Goal: Task Accomplishment & Management: Manage account settings

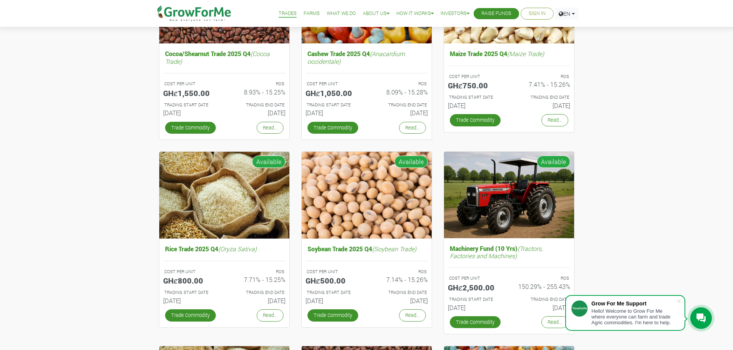
scroll to position [155, 0]
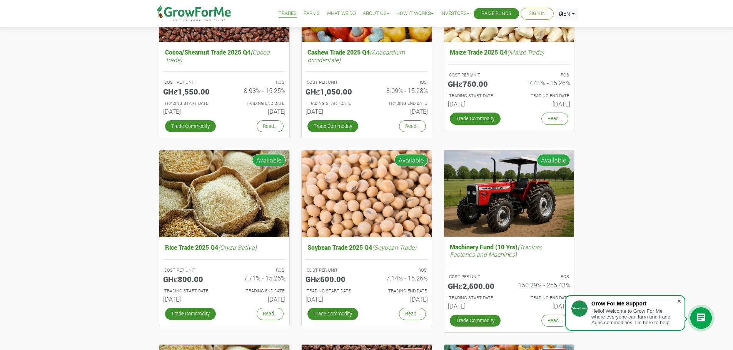
click at [679, 302] on span at bounding box center [679, 302] width 8 height 8
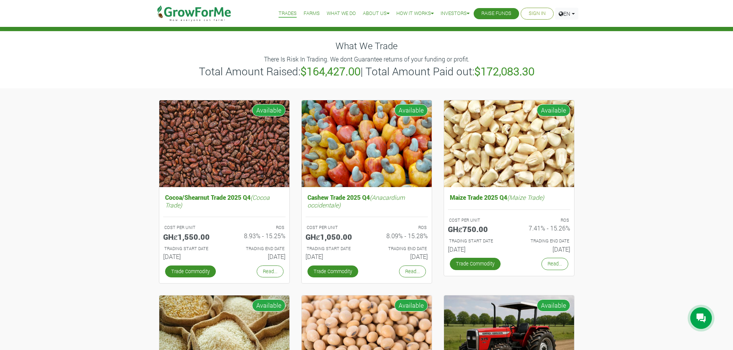
scroll to position [8, 0]
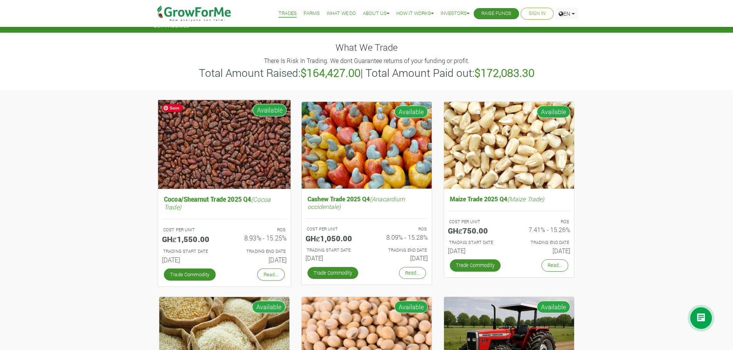
click at [250, 154] on img at bounding box center [224, 144] width 133 height 89
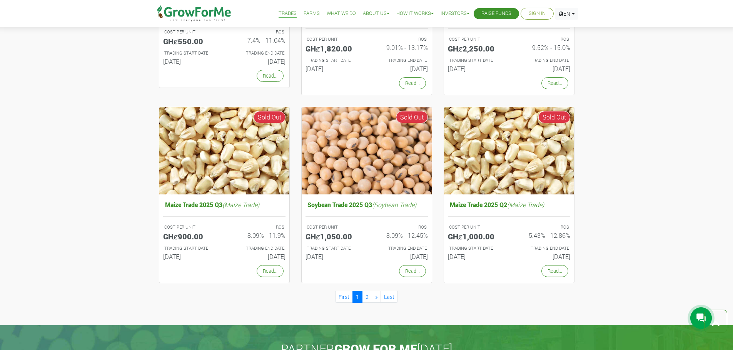
scroll to position [589, 0]
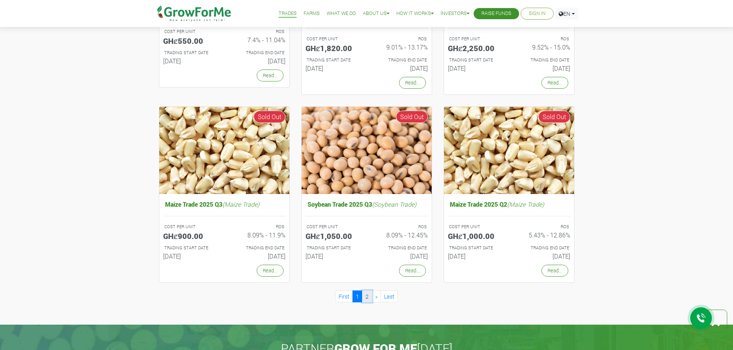
click at [365, 295] on link "2" at bounding box center [367, 297] width 10 height 12
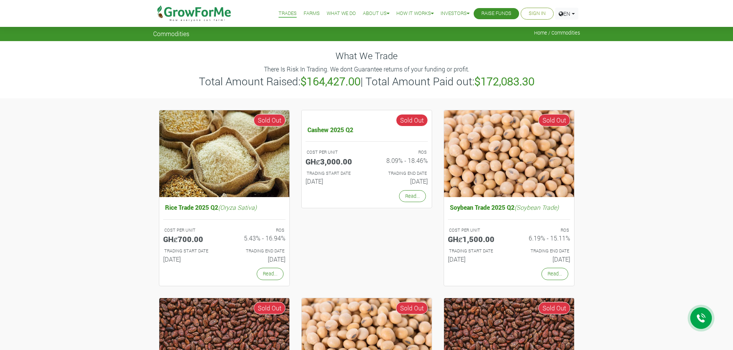
click at [304, 14] on link "Farms" at bounding box center [311, 14] width 16 height 8
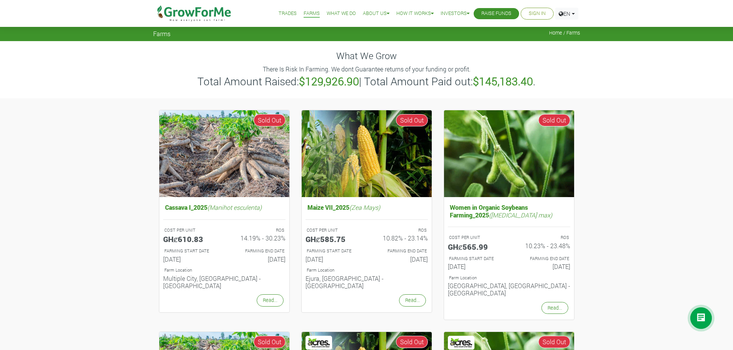
click at [536, 14] on link "Sign In" at bounding box center [536, 14] width 17 height 8
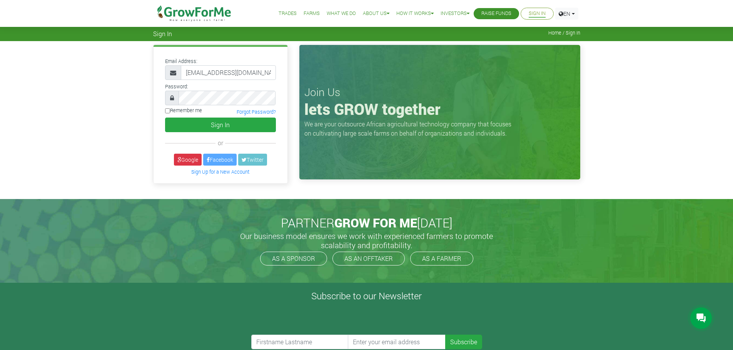
scroll to position [0, 5]
type input "[EMAIL_ADDRESS][DOMAIN_NAME]"
click at [167, 111] on input "Remember me" at bounding box center [167, 110] width 5 height 5
checkbox input "true"
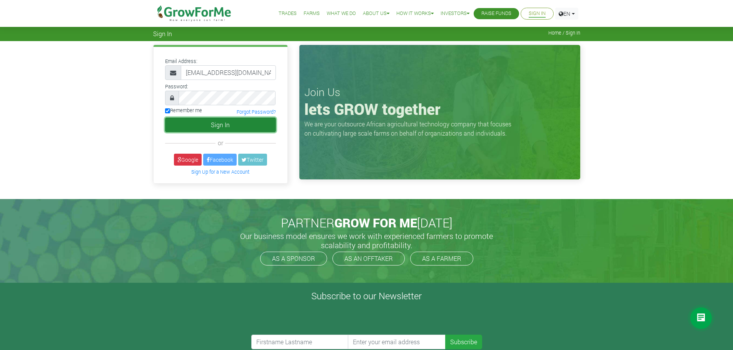
click at [193, 123] on button "Sign In" at bounding box center [220, 125] width 111 height 15
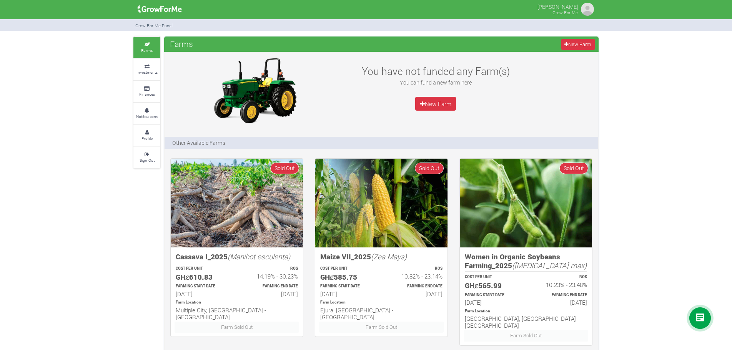
click at [587, 7] on img at bounding box center [587, 9] width 15 height 15
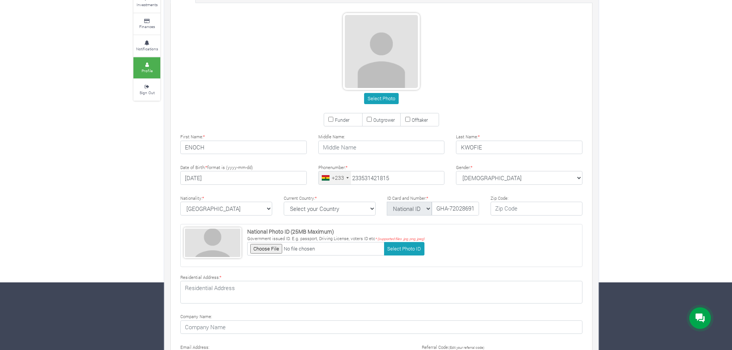
scroll to position [68, 0]
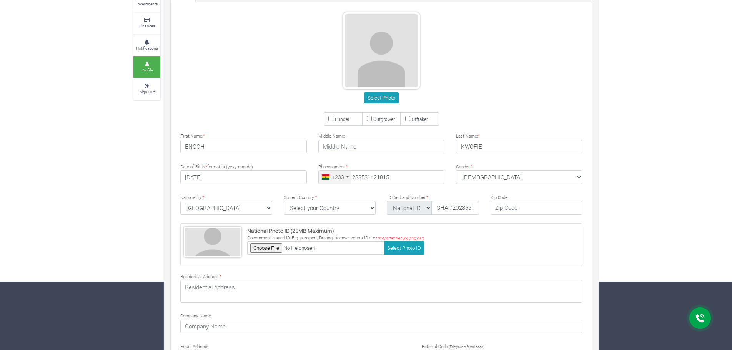
type input "53 142 1815"
click at [330, 117] on input "Funder" at bounding box center [330, 118] width 5 height 5
checkbox input "true"
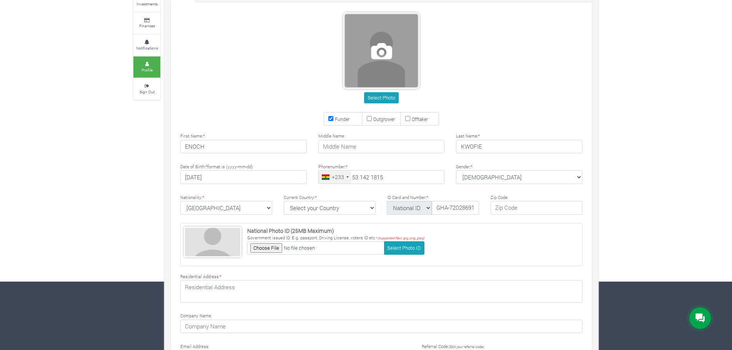
click at [390, 47] on span at bounding box center [381, 50] width 73 height 73
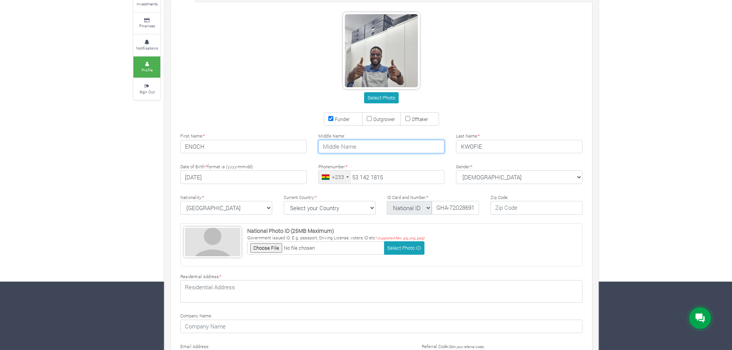
click at [356, 151] on input "text" at bounding box center [381, 147] width 127 height 14
type input "JACKSON"
click at [309, 160] on div "Select Photo Funder Outgrower Offtaker * * *" at bounding box center [381, 197] width 425 height 383
click at [351, 212] on select "Select your Country Afghanistan Albania Algeria American Samoa Andorra Angola A…" at bounding box center [330, 208] width 92 height 14
select select "Ghana"
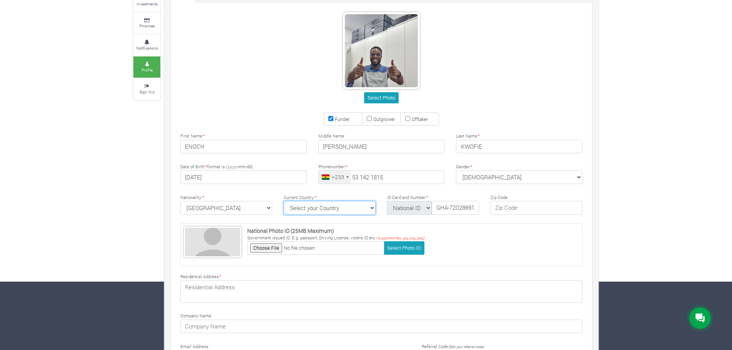
click at [284, 201] on select "Select your Country Afghanistan Albania Algeria American Samoa Andorra Angola A…" at bounding box center [330, 208] width 92 height 14
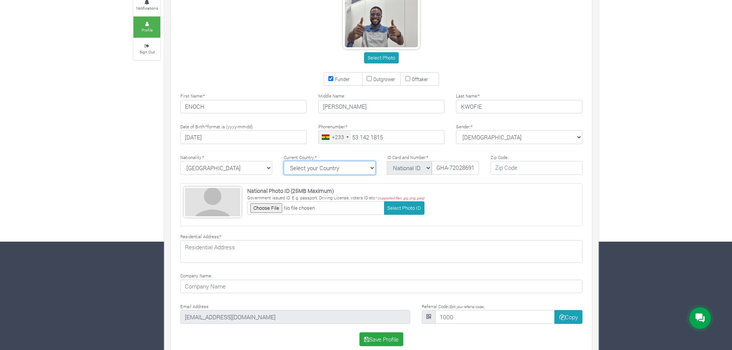
scroll to position [121, 0]
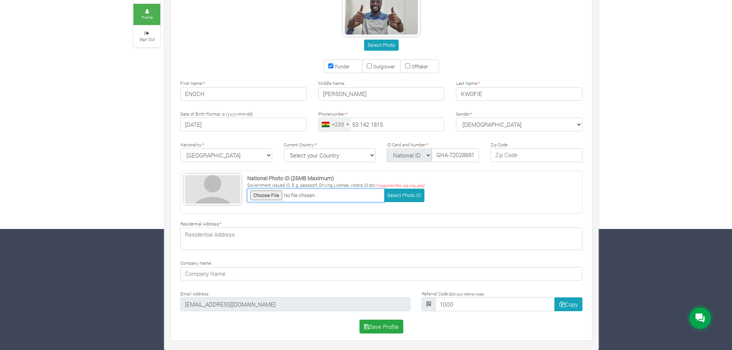
click at [272, 195] on input "file" at bounding box center [315, 195] width 137 height 13
type input "C:\fakepath\WhatsApp Image 2025-05-07 at 12.05.15.jpeg"
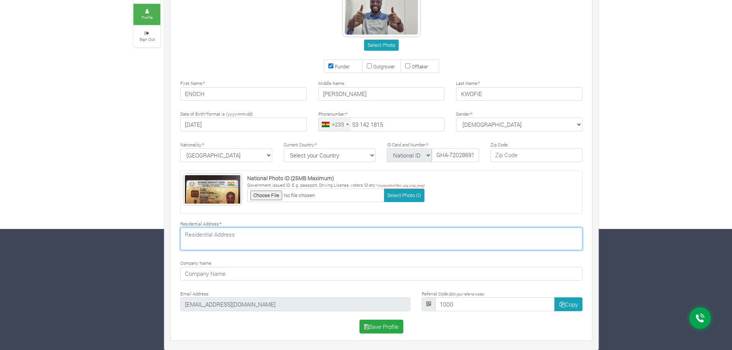
click at [247, 239] on textarea at bounding box center [381, 239] width 402 height 22
type textarea "Pacific Ally - Kwesimintsim"
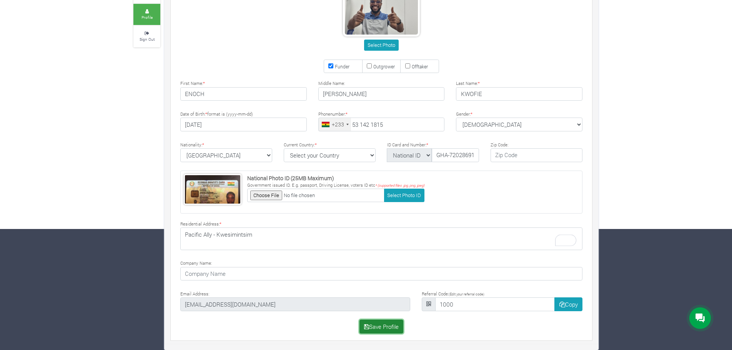
click at [372, 330] on button "Save Profile" at bounding box center [382, 327] width 44 height 14
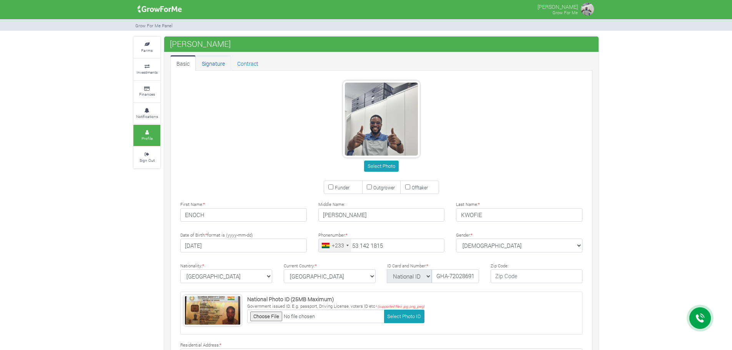
click at [213, 62] on link "Signature" at bounding box center [213, 62] width 35 height 15
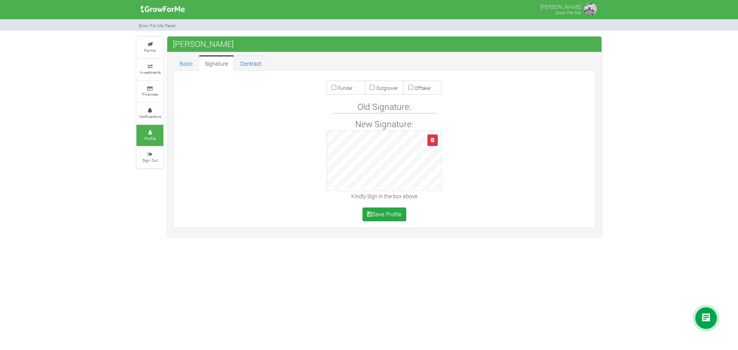
click at [255, 67] on link "Contract" at bounding box center [250, 62] width 33 height 15
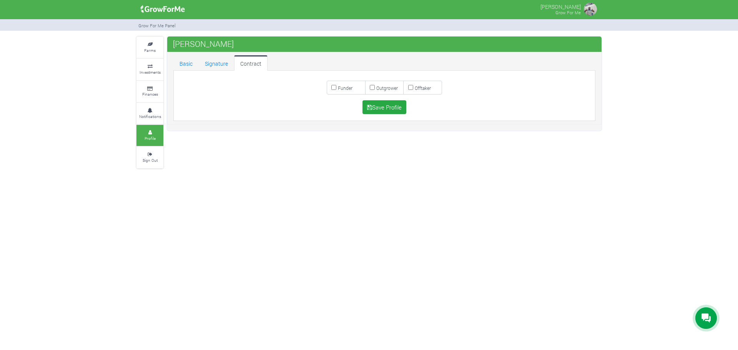
click at [334, 92] on label "Funder" at bounding box center [346, 88] width 39 height 14
click at [334, 90] on input "Funder" at bounding box center [334, 87] width 5 height 5
checkbox input "true"
click at [381, 111] on button "Save Profile" at bounding box center [385, 107] width 44 height 14
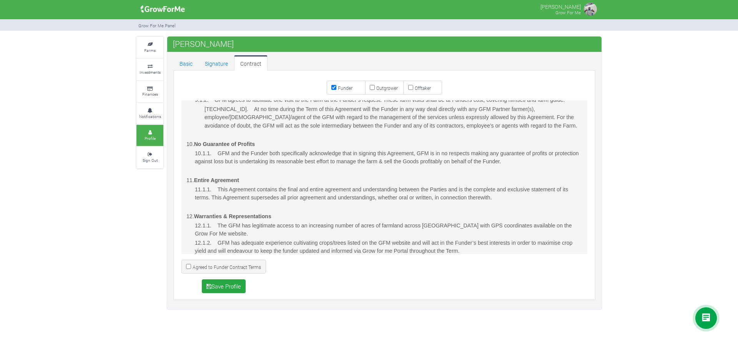
scroll to position [1120, 0]
click at [217, 61] on link "Signature" at bounding box center [216, 62] width 35 height 15
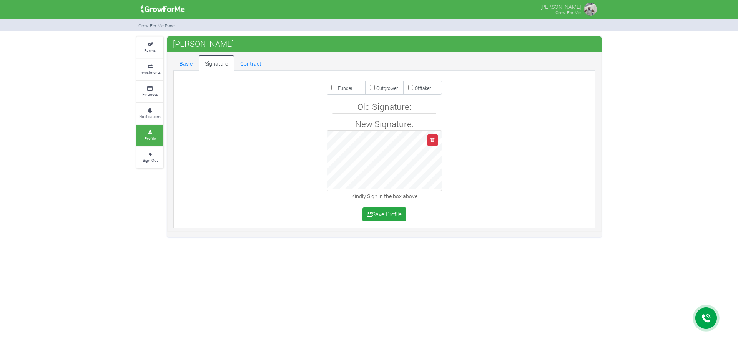
click at [189, 61] on link "Basic" at bounding box center [185, 62] width 25 height 15
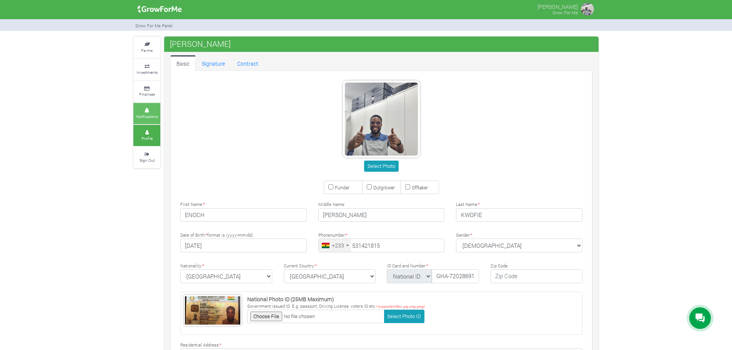
type input "53 142 1815"
click at [147, 107] on link "Notifications" at bounding box center [146, 113] width 27 height 21
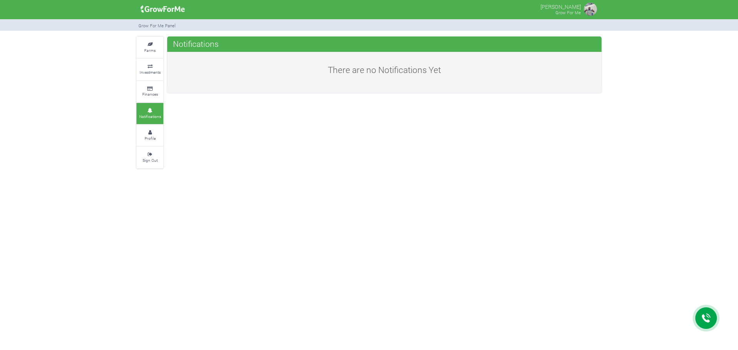
click at [150, 85] on link "Finances" at bounding box center [150, 91] width 27 height 21
